Goal: Task Accomplishment & Management: Manage account settings

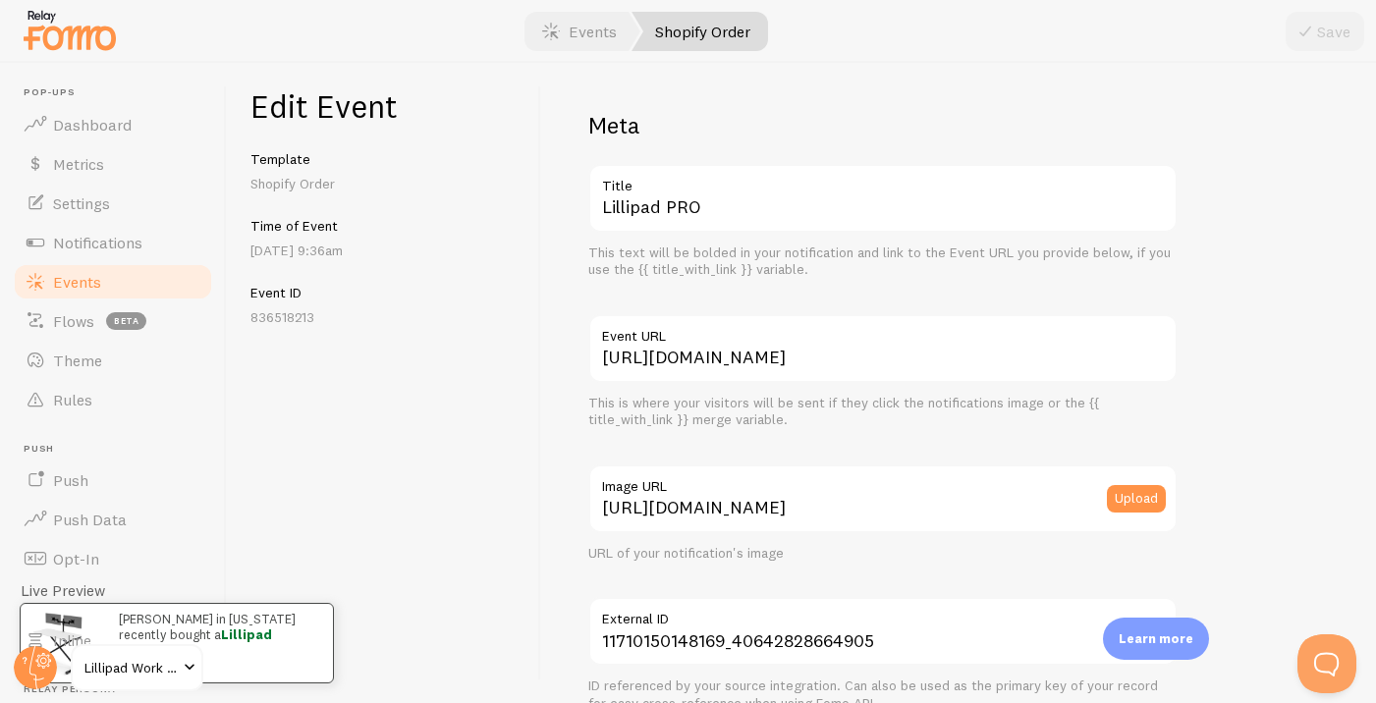
scroll to position [1195, 0]
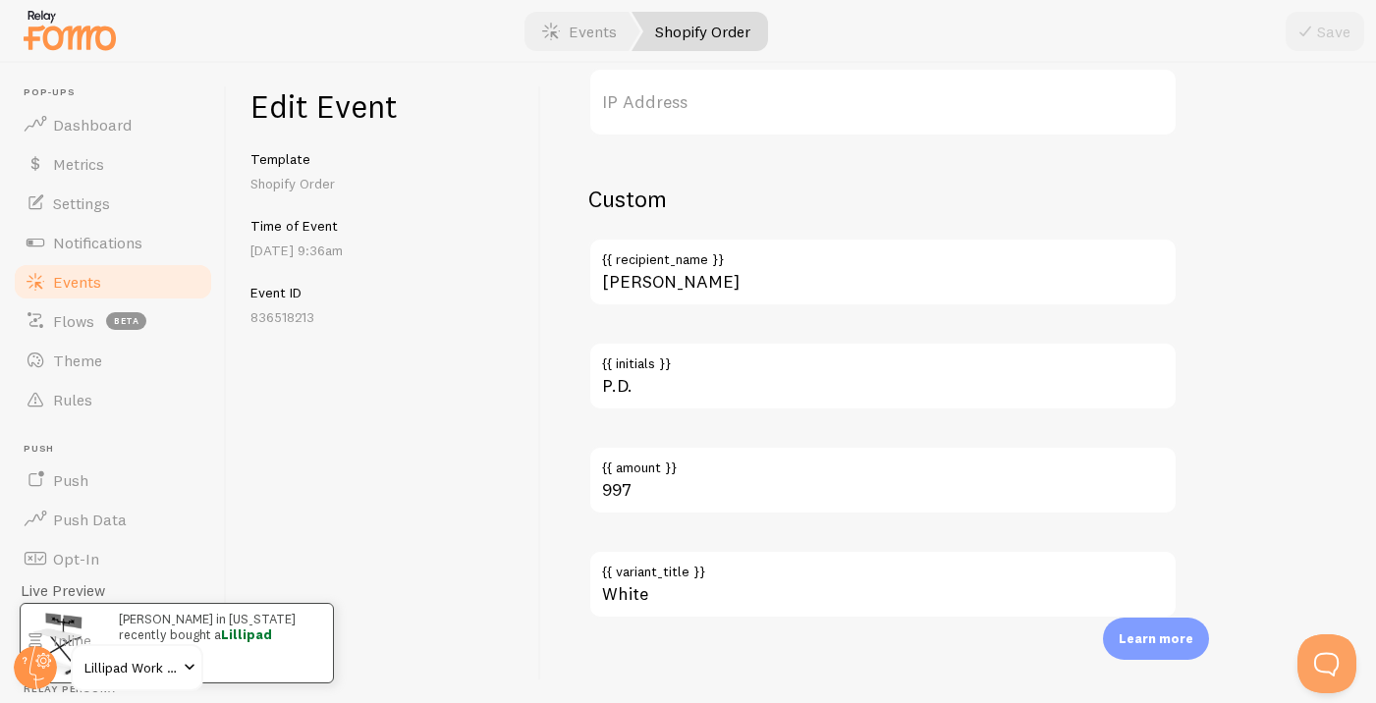
click at [130, 276] on link "Events" at bounding box center [113, 281] width 202 height 39
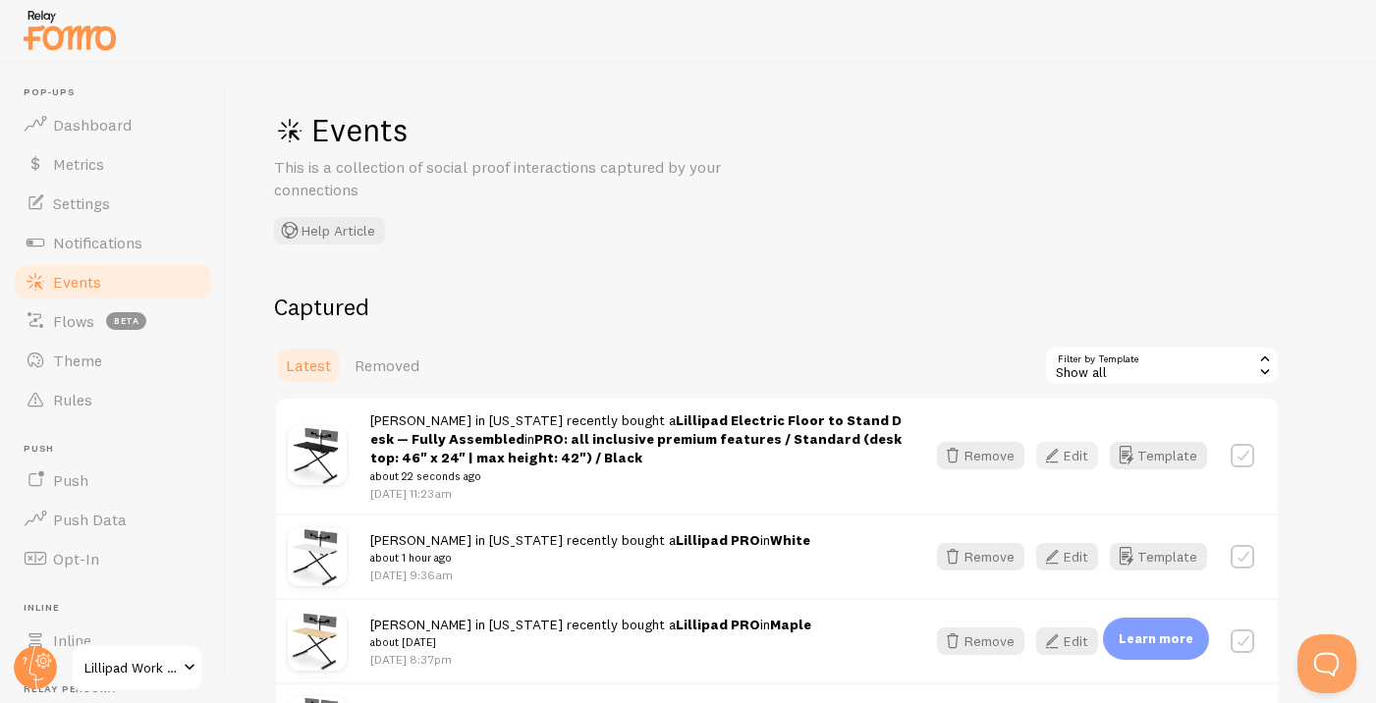
click at [1076, 449] on button "Edit" at bounding box center [1067, 455] width 62 height 27
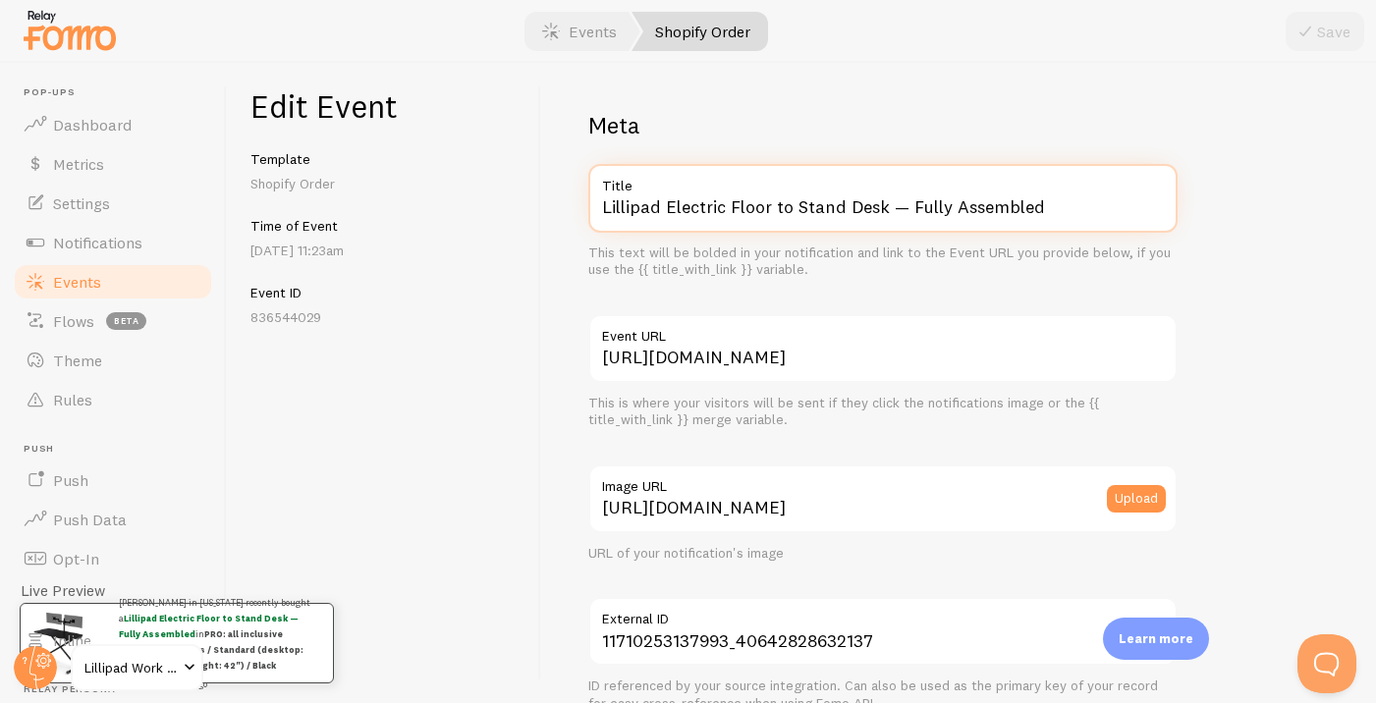
drag, startPoint x: 669, startPoint y: 202, endPoint x: 829, endPoint y: 239, distance: 164.1
click at [781, 232] on input "Lillipad Electric Floor to Stand Desk — Fully Assembled" at bounding box center [882, 198] width 589 height 69
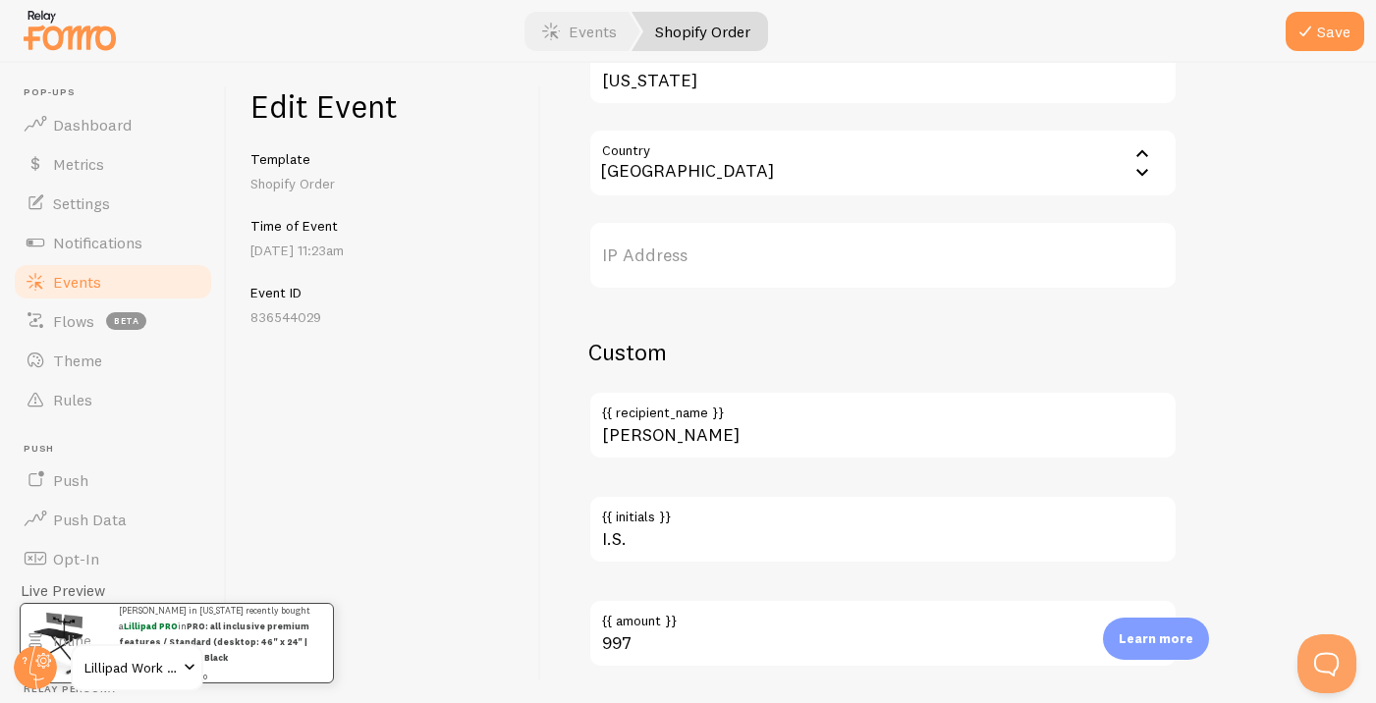
scroll to position [1205, 0]
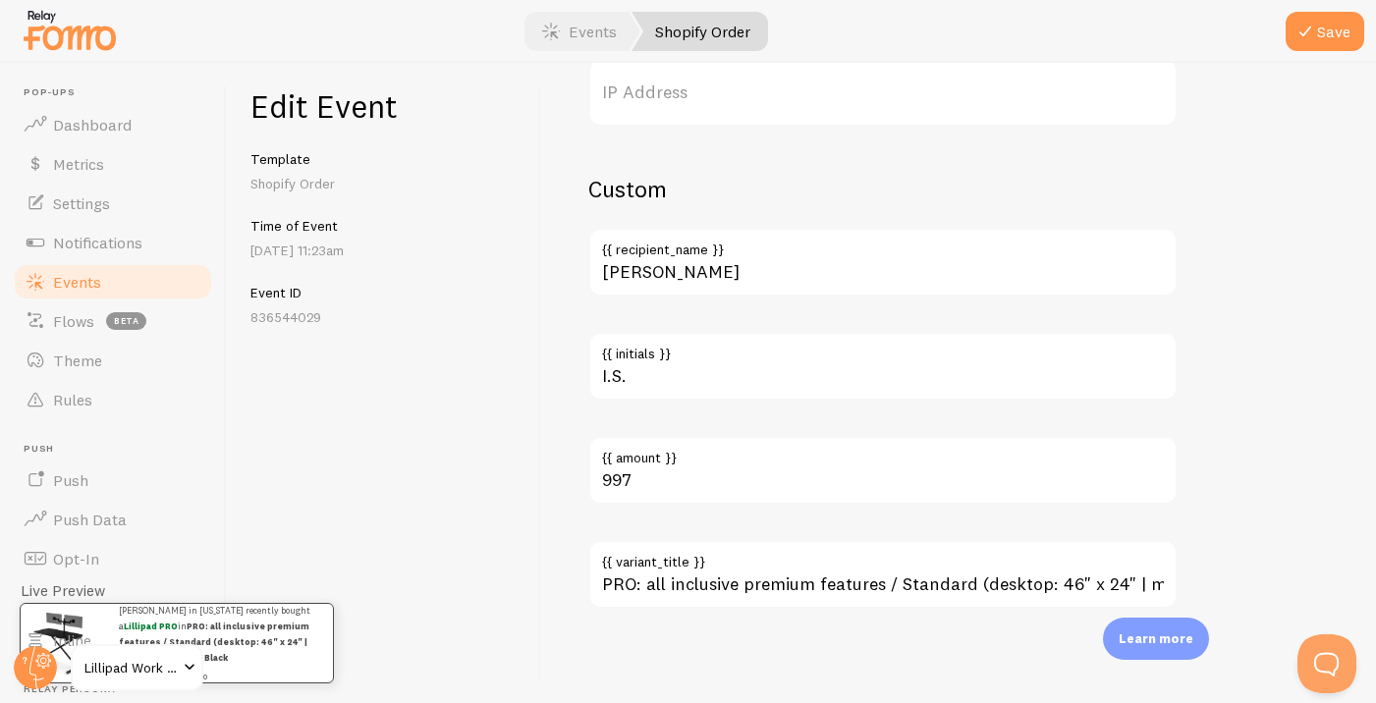
type input "Lillipad PRO"
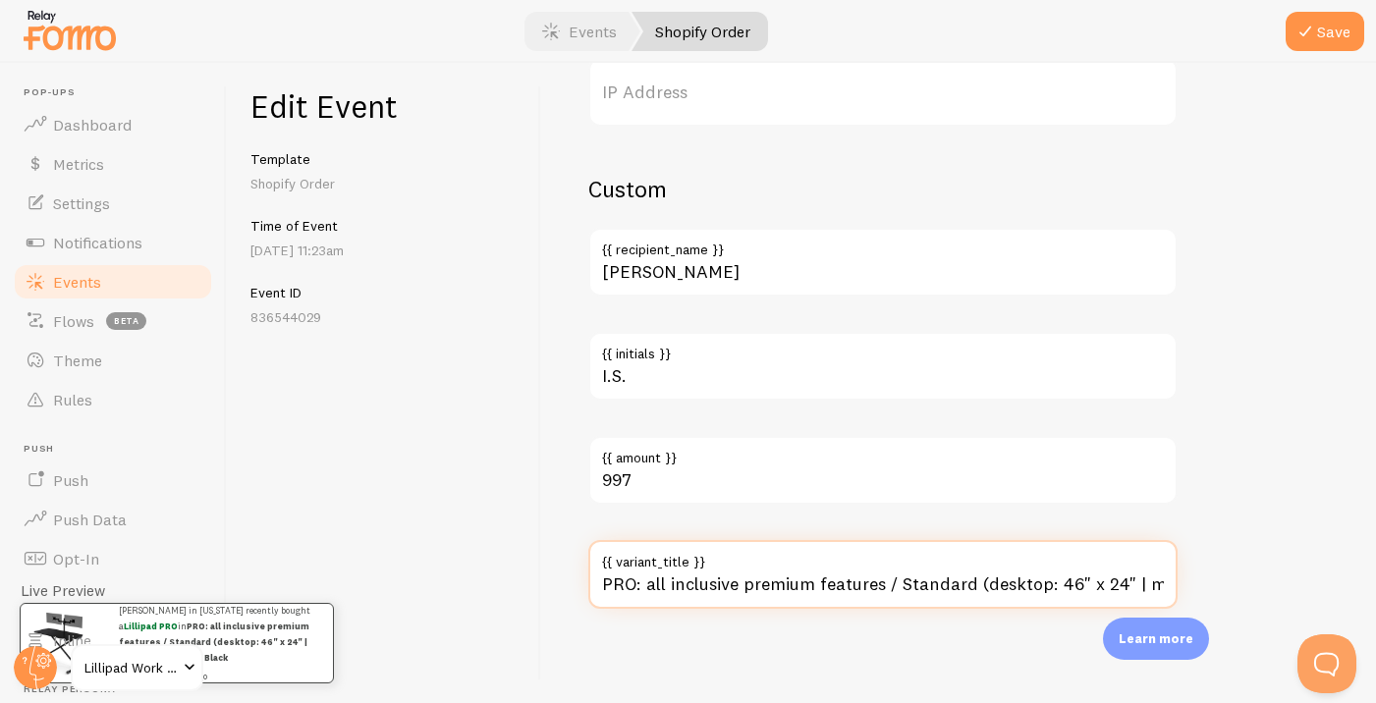
click at [750, 606] on input "PRO: all inclusive premium features / Standard (desktop: 46" x 24" | max height…" at bounding box center [882, 574] width 589 height 69
click at [760, 591] on input "PRO: all inclusive premium features / Standard (desktop: 46" x 24" | max height…" at bounding box center [882, 574] width 589 height 69
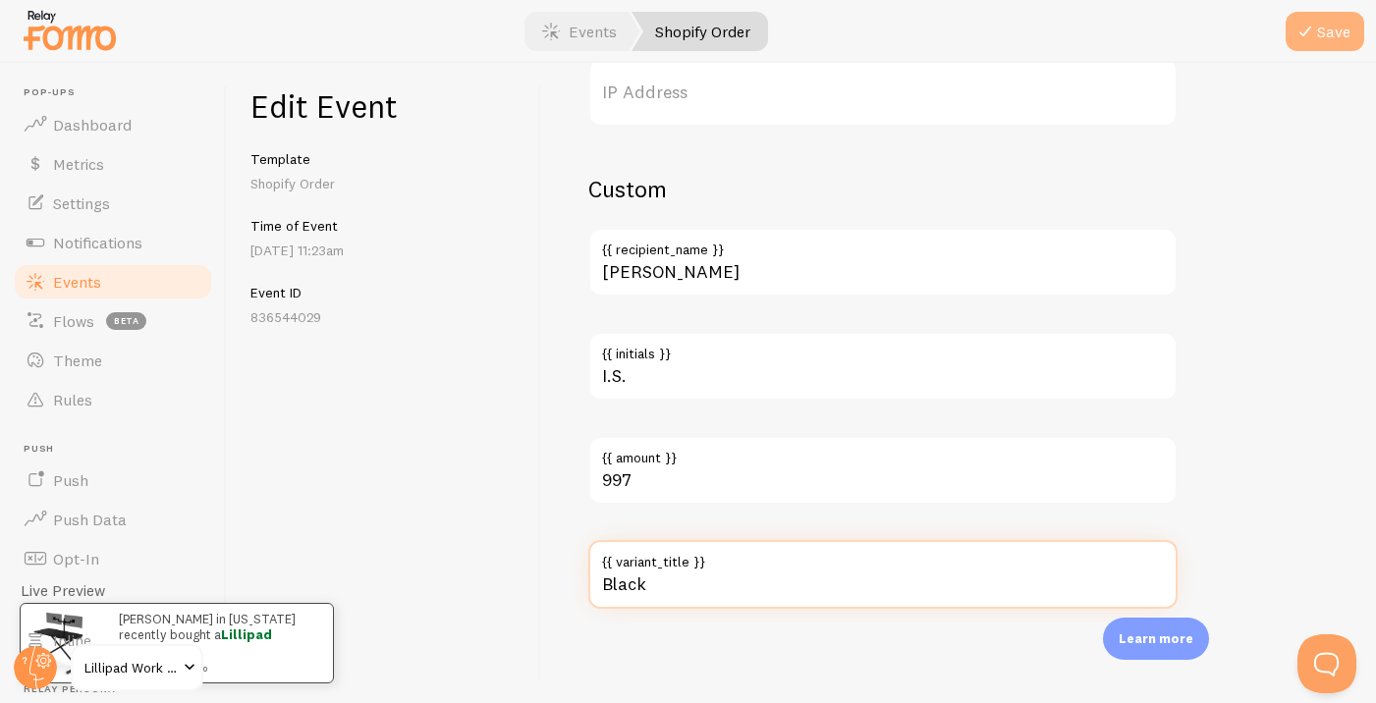
type input "Black"
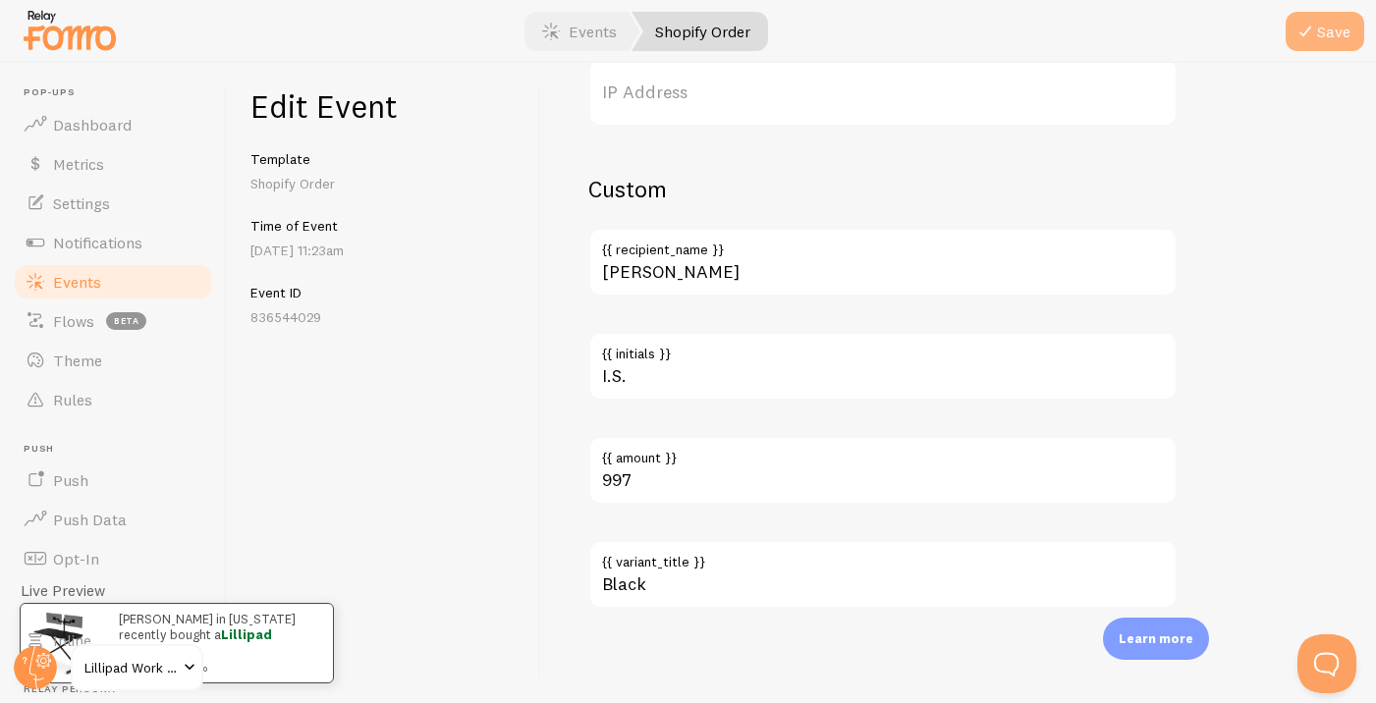
click at [1342, 43] on button "Save" at bounding box center [1324, 31] width 79 height 39
